Goal: Find specific page/section: Find specific page/section

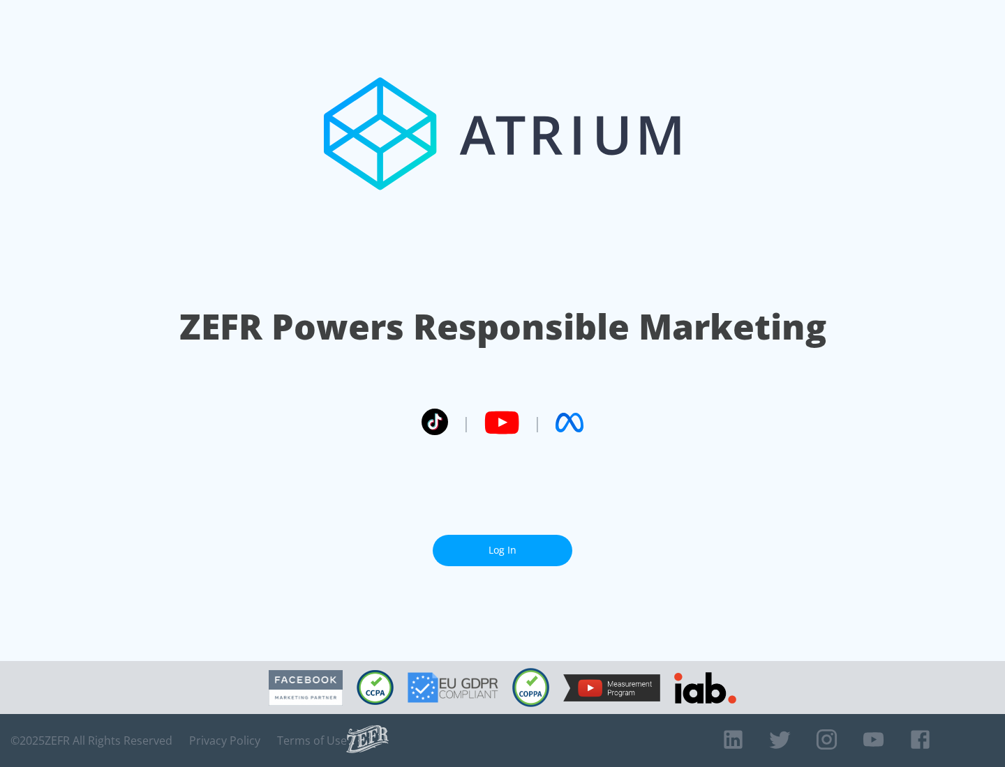
click at [502, 550] on link "Log In" at bounding box center [503, 550] width 140 height 31
